Goal: Transaction & Acquisition: Purchase product/service

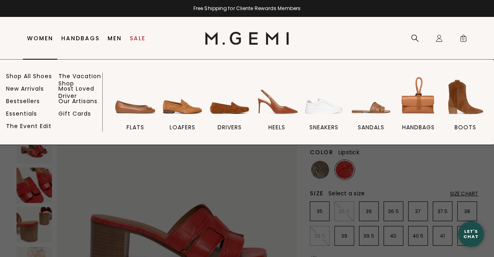
click at [43, 35] on link "Women" at bounding box center [40, 38] width 26 height 6
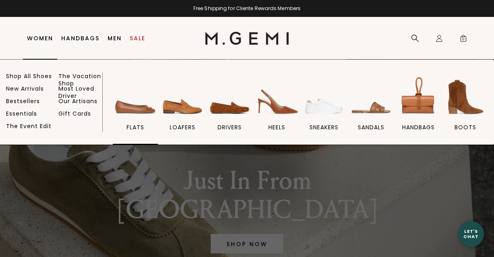
click at [127, 111] on img at bounding box center [135, 97] width 45 height 45
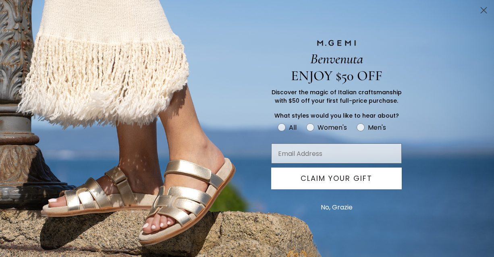
scroll to position [87, 0]
click at [483, 11] on icon "Close dialog" at bounding box center [484, 11] width 6 height 6
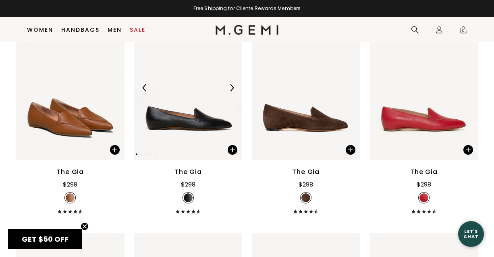
scroll to position [583, 0]
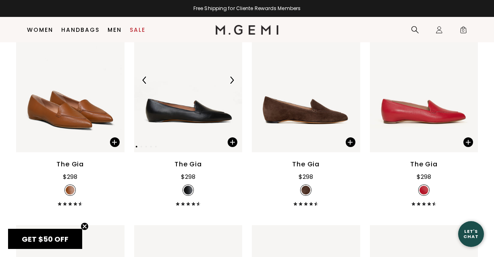
click at [200, 132] on img at bounding box center [188, 80] width 108 height 145
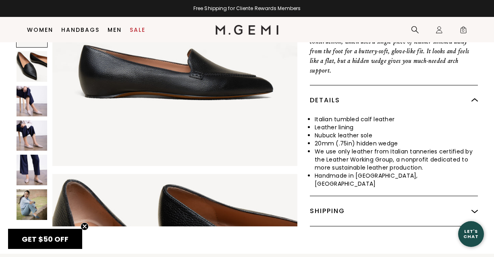
scroll to position [316, 0]
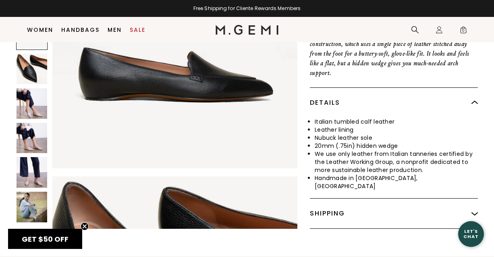
click at [29, 128] on img at bounding box center [32, 138] width 31 height 31
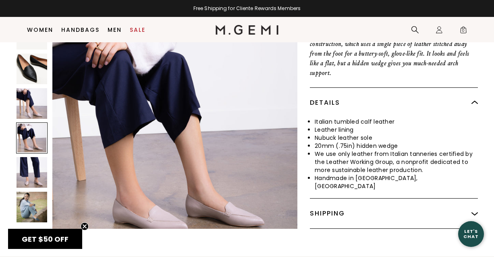
click at [27, 61] on img at bounding box center [32, 69] width 31 height 31
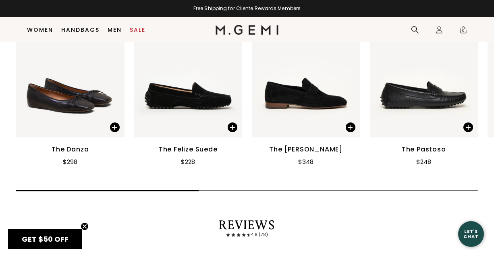
scroll to position [1245, 0]
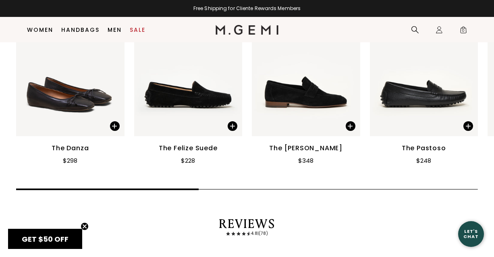
click at [83, 124] on img at bounding box center [70, 64] width 108 height 144
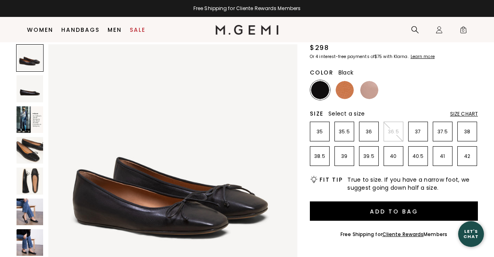
click at [41, 181] on img at bounding box center [30, 181] width 27 height 27
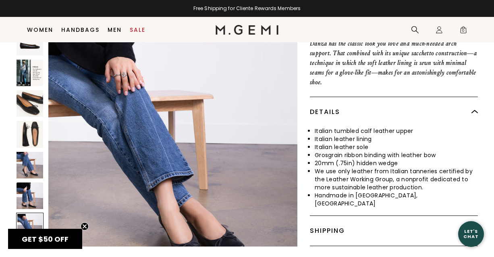
scroll to position [1765, 0]
click at [26, 138] on img at bounding box center [30, 134] width 27 height 27
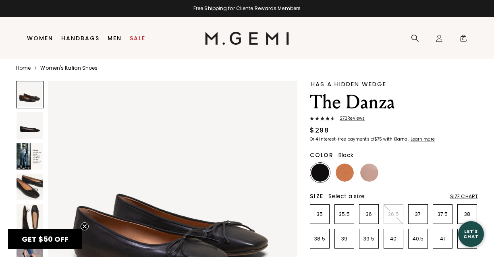
scroll to position [0, 0]
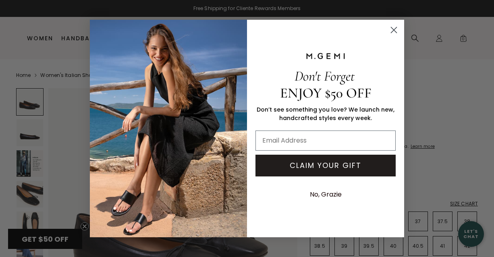
click at [393, 34] on circle "Close dialog" at bounding box center [393, 29] width 13 height 13
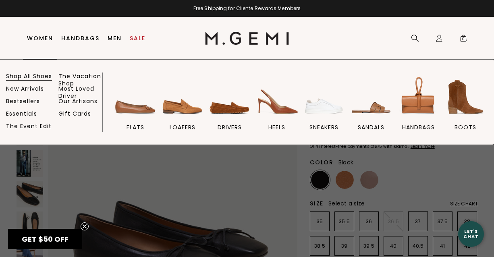
click at [30, 77] on link "Shop All Shoes" at bounding box center [29, 76] width 46 height 7
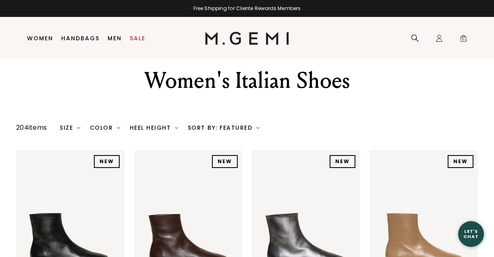
click at [104, 131] on div "Color" at bounding box center [105, 128] width 30 height 6
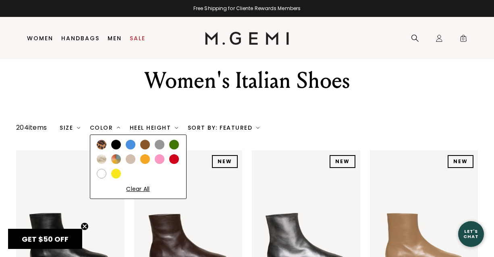
click at [102, 179] on div at bounding box center [102, 174] width 10 height 10
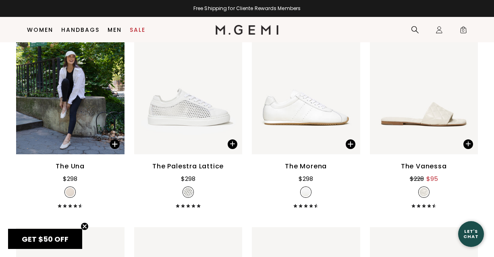
scroll to position [163, 0]
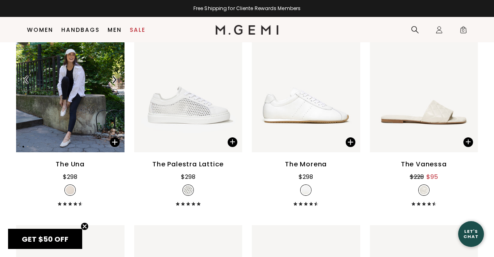
click at [73, 152] on img at bounding box center [70, 80] width 108 height 145
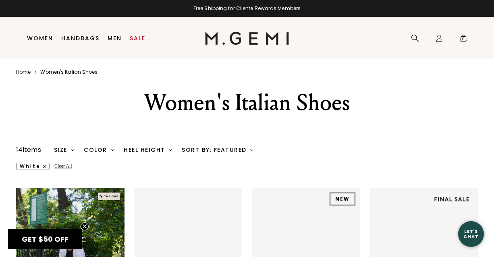
scroll to position [0, 0]
click at [94, 153] on div "Color" at bounding box center [99, 150] width 30 height 6
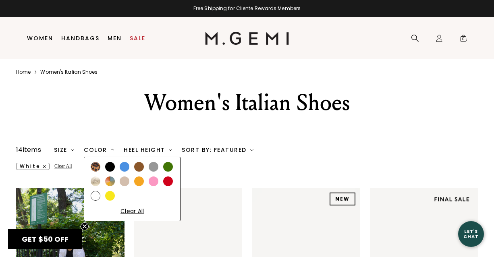
click at [126, 186] on div at bounding box center [125, 182] width 10 height 10
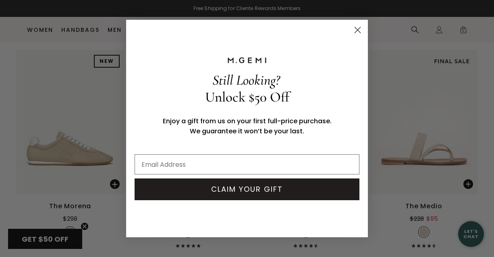
scroll to position [340, 0]
click at [358, 30] on icon "Close dialog" at bounding box center [358, 30] width 6 height 6
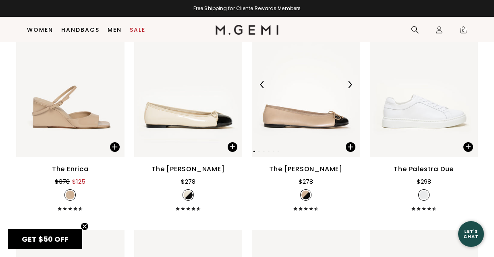
scroll to position [820, 0]
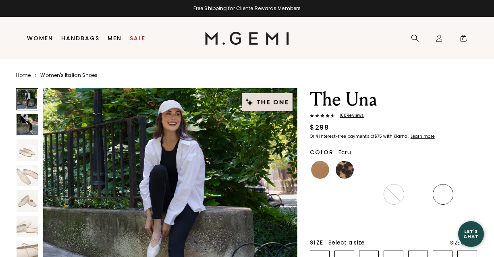
click at [23, 172] on img at bounding box center [27, 175] width 21 height 21
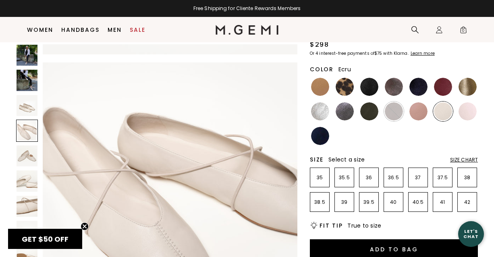
scroll to position [67, 0]
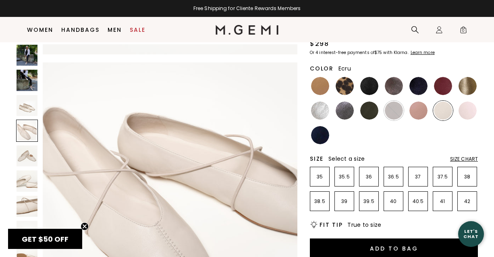
click at [27, 208] on img at bounding box center [27, 206] width 21 height 21
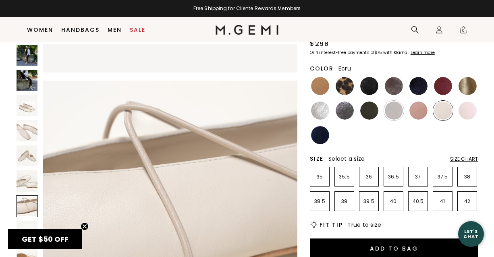
click at [30, 201] on div at bounding box center [27, 207] width 22 height 22
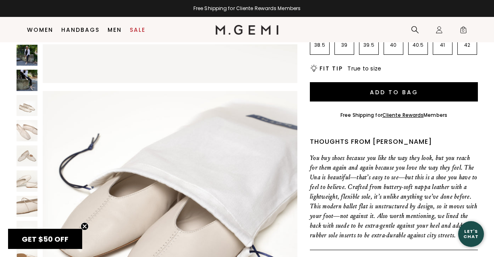
scroll to position [310, 0]
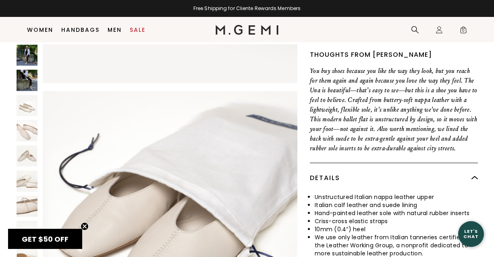
click at [23, 135] on img at bounding box center [27, 130] width 21 height 21
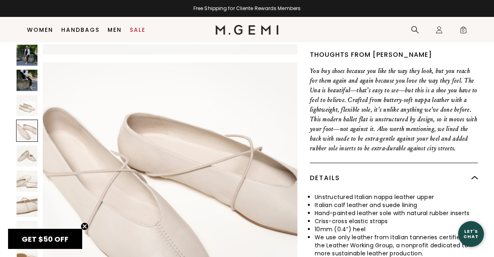
click at [23, 115] on img at bounding box center [27, 105] width 21 height 21
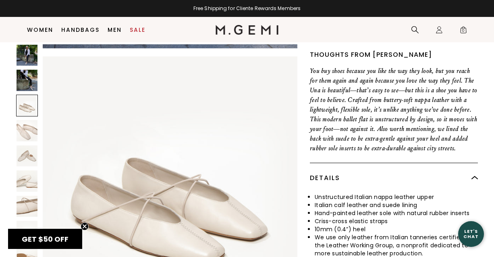
click at [25, 92] on div at bounding box center [27, 171] width 22 height 255
